Goal: Navigation & Orientation: Find specific page/section

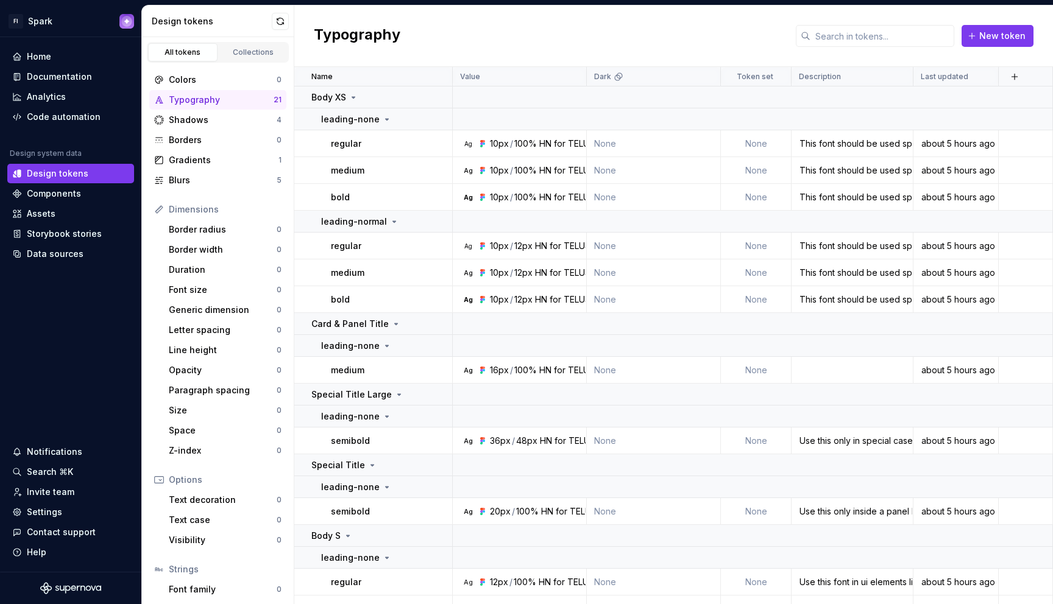
scroll to position [323, 0]
click at [73, 54] on div "Home" at bounding box center [70, 57] width 117 height 12
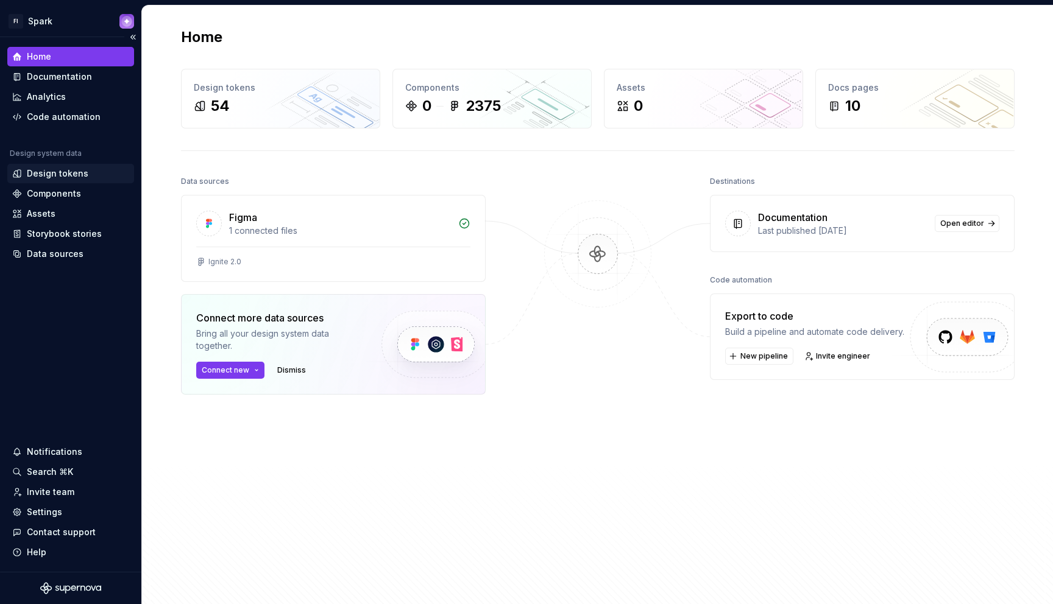
click at [61, 172] on div "Design tokens" at bounding box center [58, 174] width 62 height 12
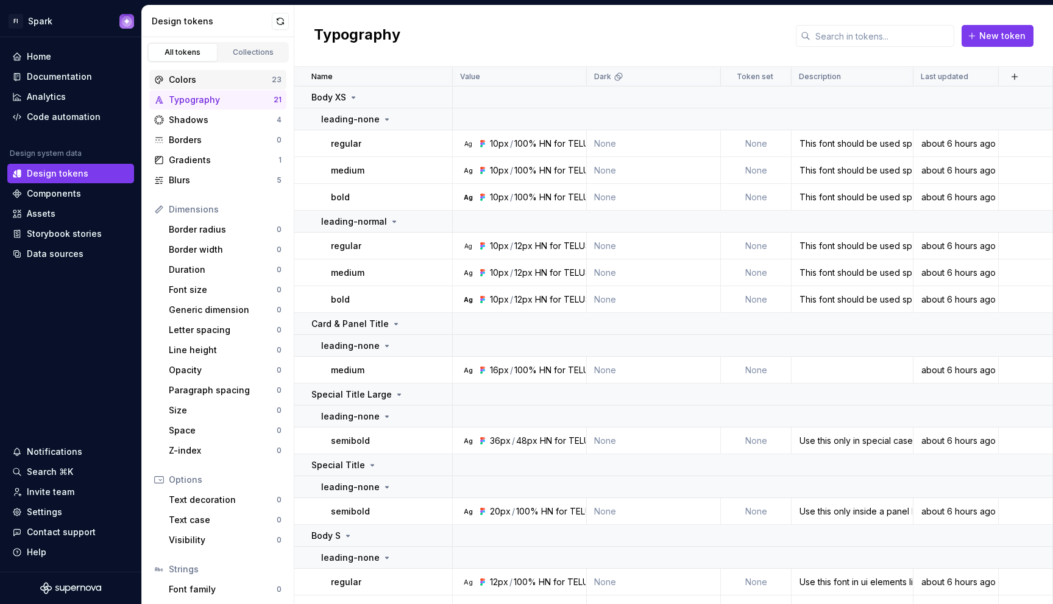
click at [197, 80] on div "Colors" at bounding box center [220, 80] width 103 height 12
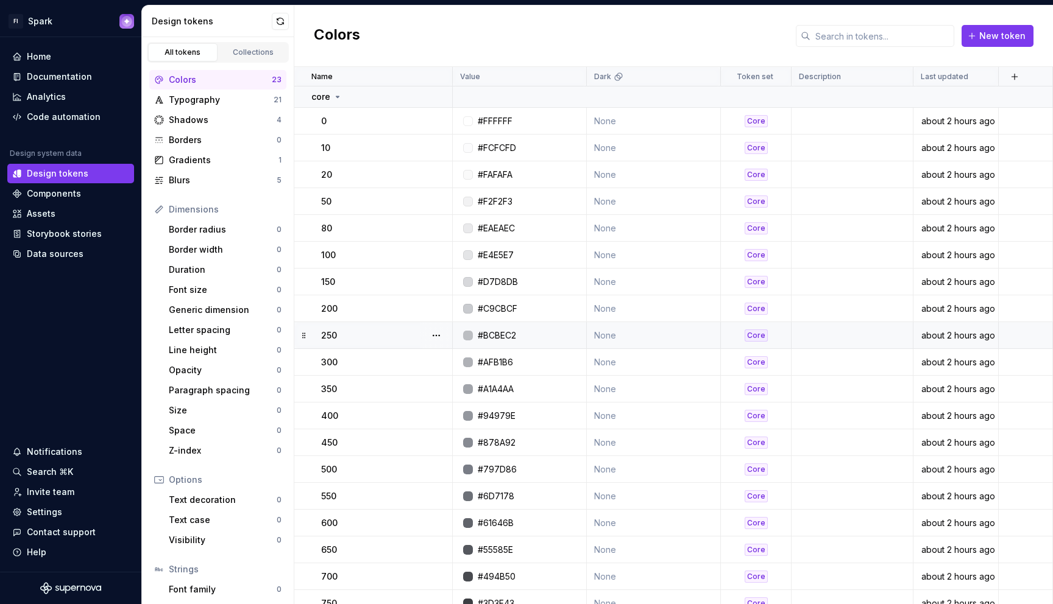
scroll to position [121, 0]
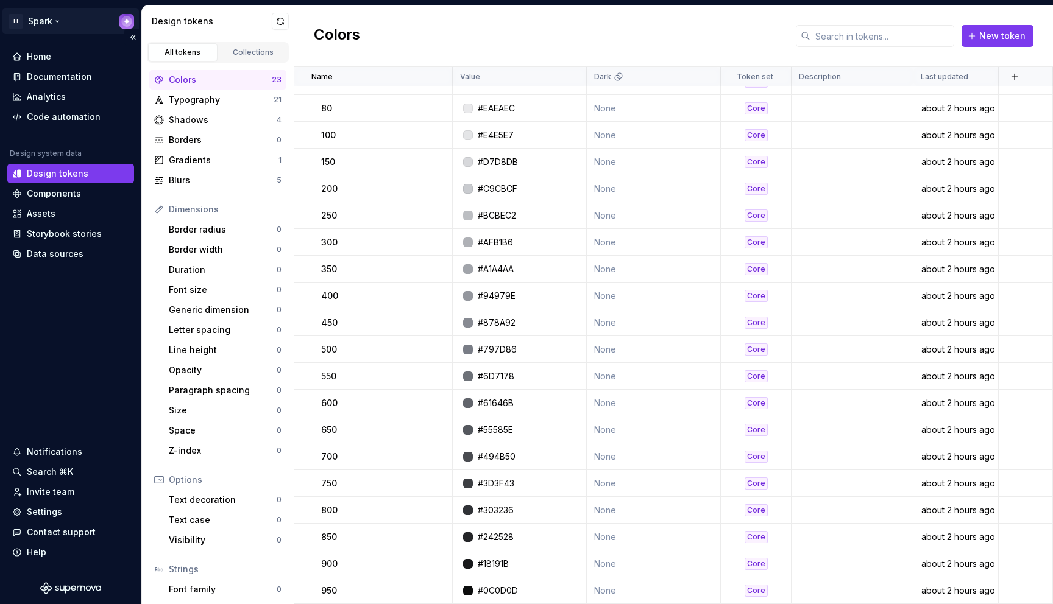
click at [50, 23] on html "FI Spark Home Documentation Analytics Code automation Design system data Design…" at bounding box center [526, 302] width 1053 height 604
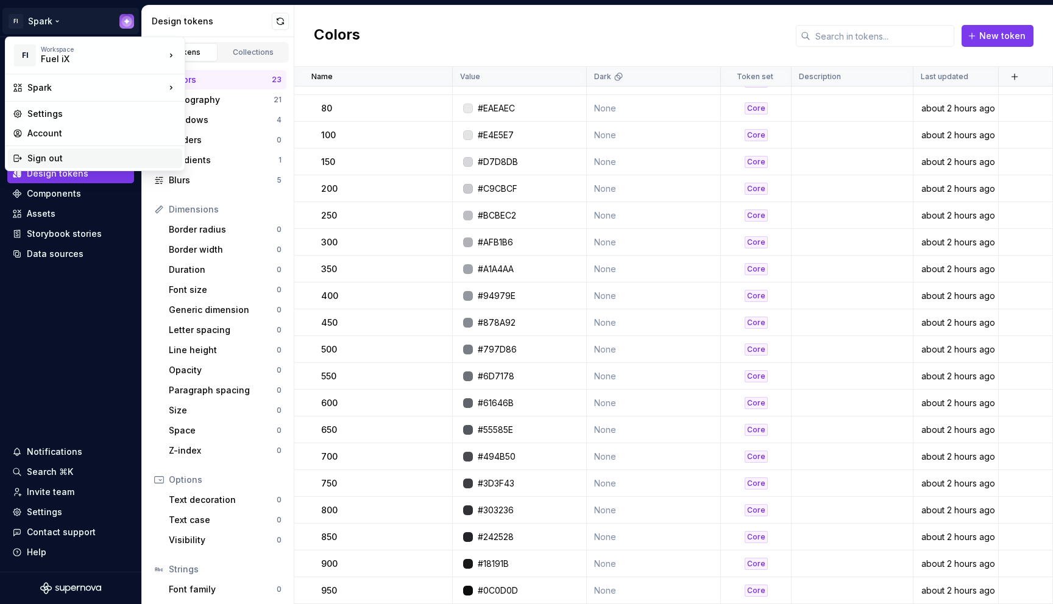
click at [48, 159] on div "Sign out" at bounding box center [102, 158] width 150 height 12
